Goal: Task Accomplishment & Management: Complete application form

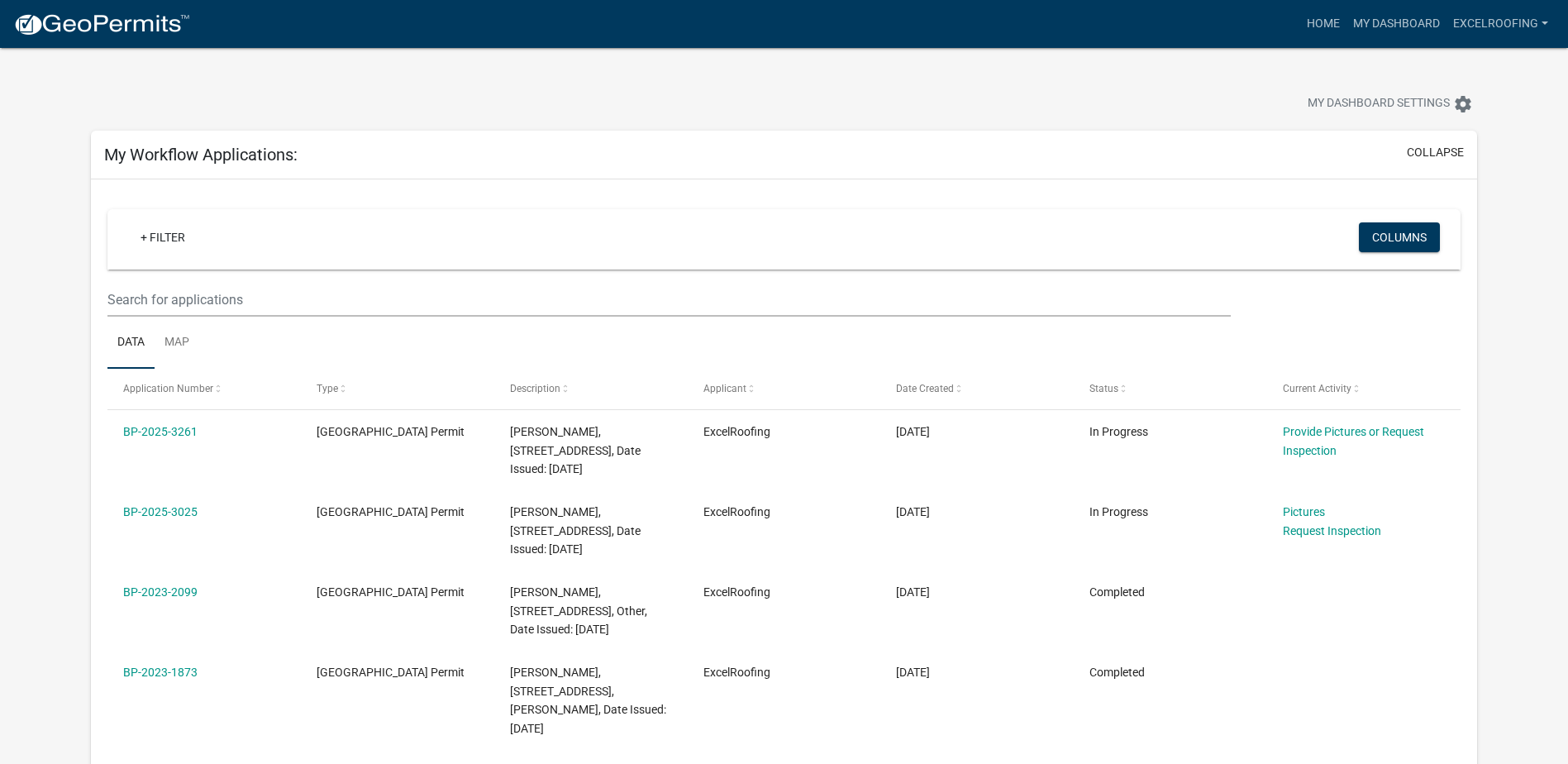
drag, startPoint x: 212, startPoint y: 428, endPoint x: 105, endPoint y: 429, distance: 107.0
click at [105, 429] on div "+ Filter Columns Data Map Application Number Type Description Applicant Date Cr…" at bounding box center [783, 546] width 1386 height 733
copy datatable-body-row "BP-2025-3261"
click at [503, 277] on wm-filter-builder "+ Filter Columns" at bounding box center [784, 263] width 1353 height 108
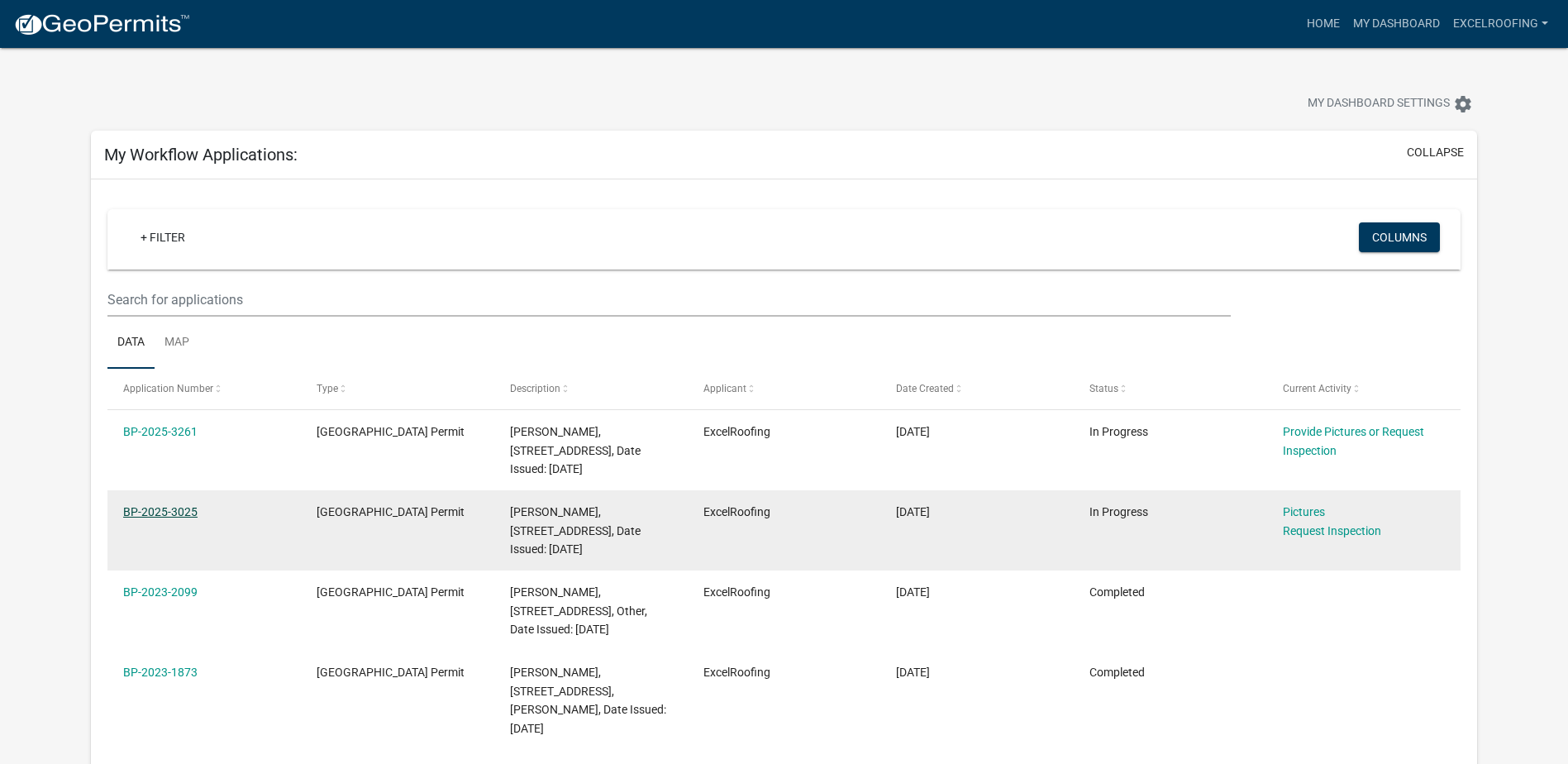
click at [166, 514] on link "BP-2025-3025" at bounding box center [160, 512] width 74 height 13
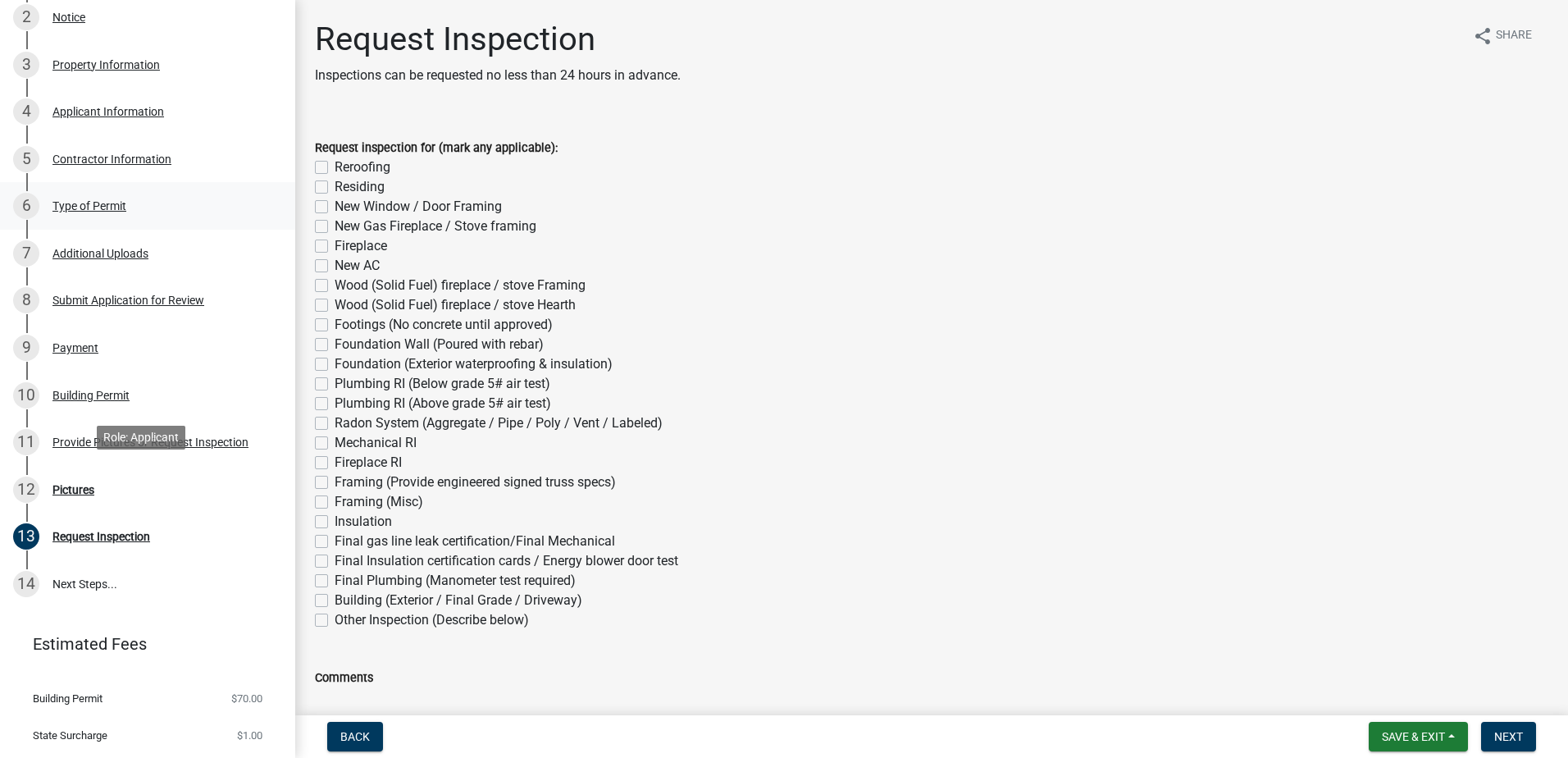
scroll to position [328, 0]
click at [64, 486] on div "Pictures" at bounding box center [73, 489] width 42 height 11
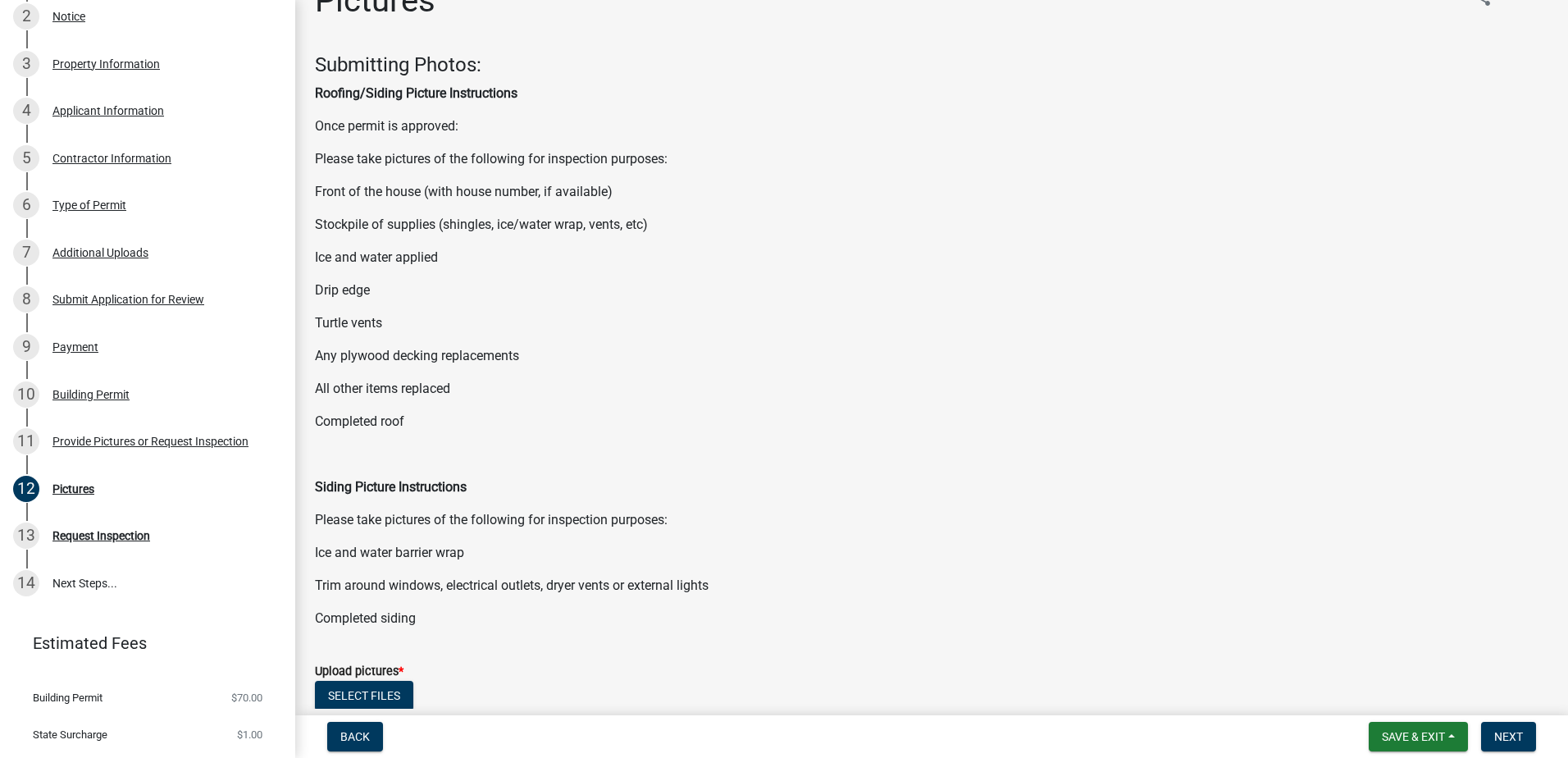
scroll to position [289, 0]
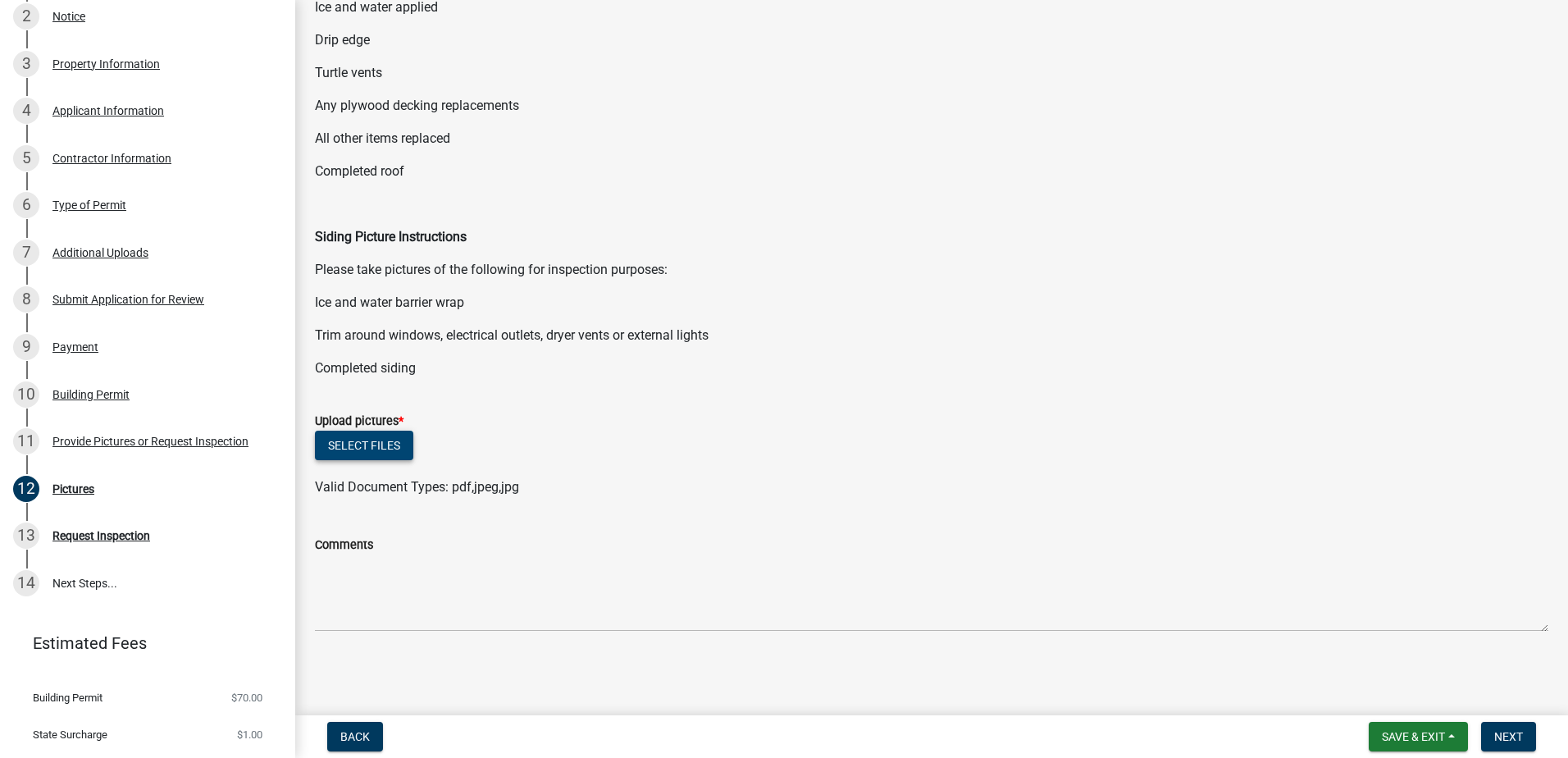
click at [376, 444] on button "Select files" at bounding box center [364, 444] width 99 height 29
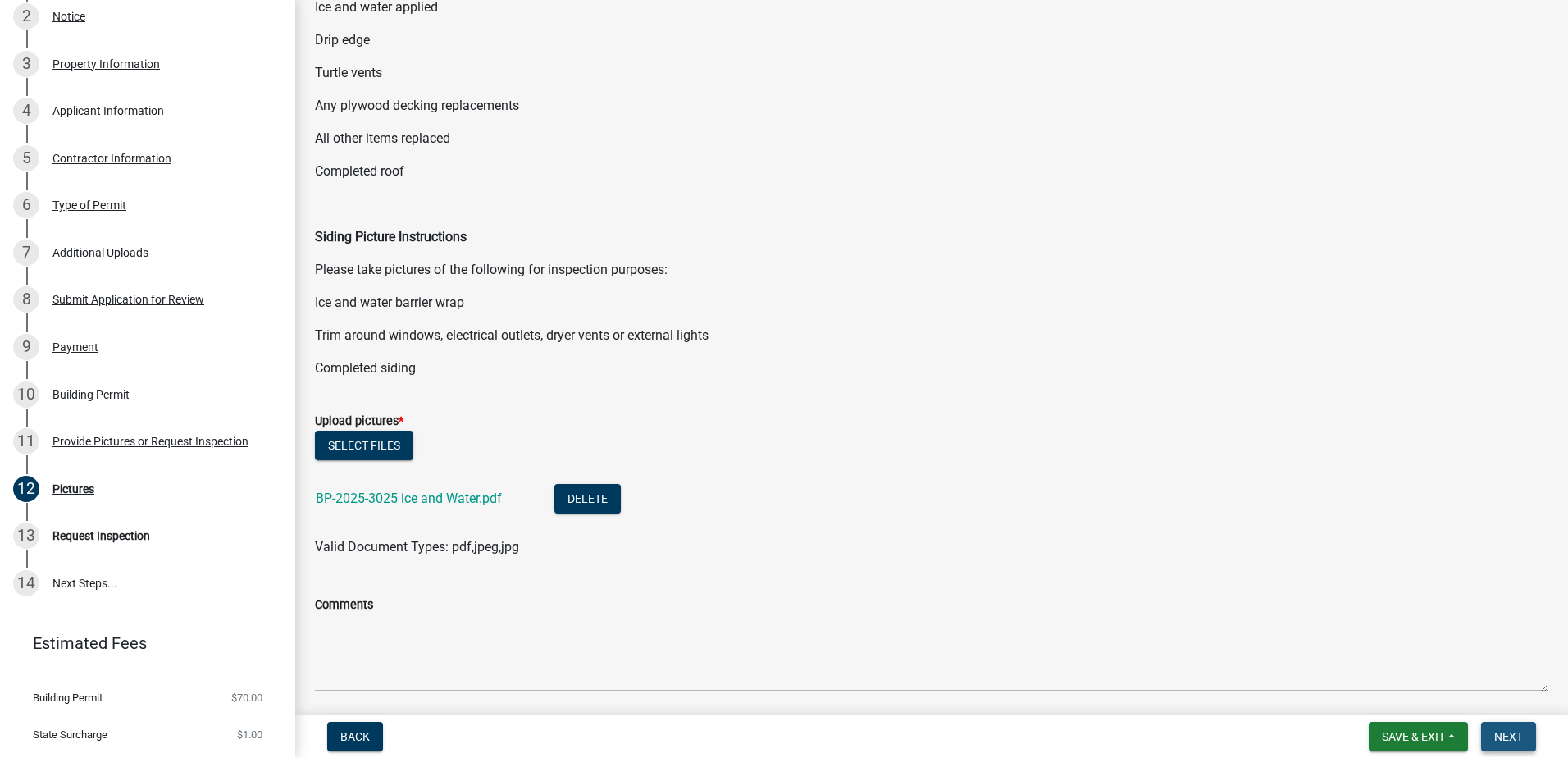
click at [1496, 731] on span "Next" at bounding box center [1508, 736] width 28 height 13
